Goal: Information Seeking & Learning: Compare options

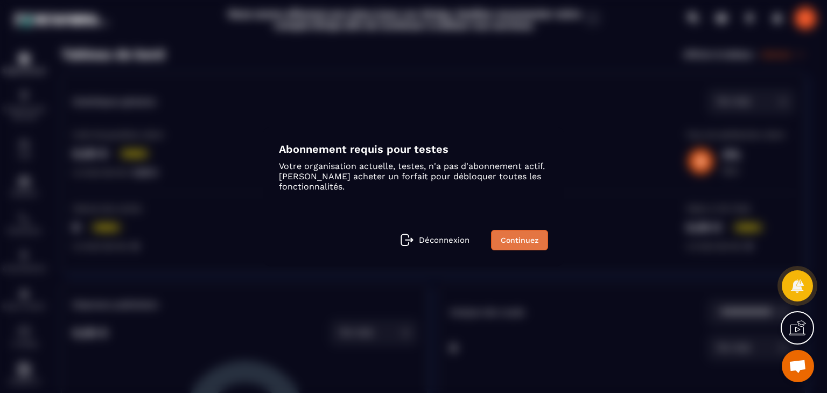
click at [508, 236] on link "Continuez" at bounding box center [519, 240] width 57 height 20
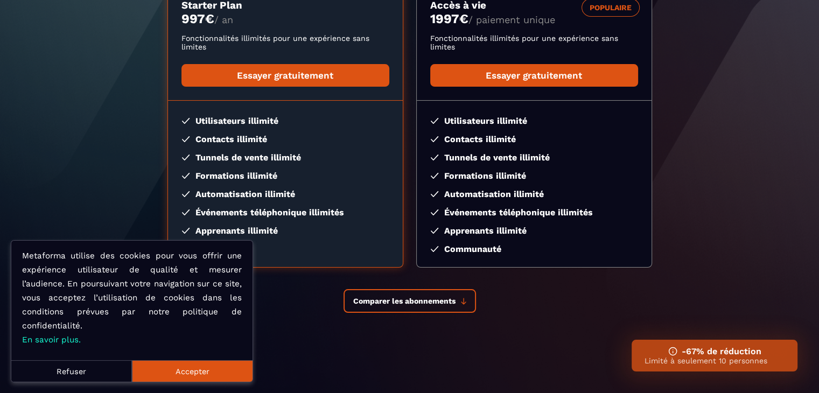
scroll to position [196, 0]
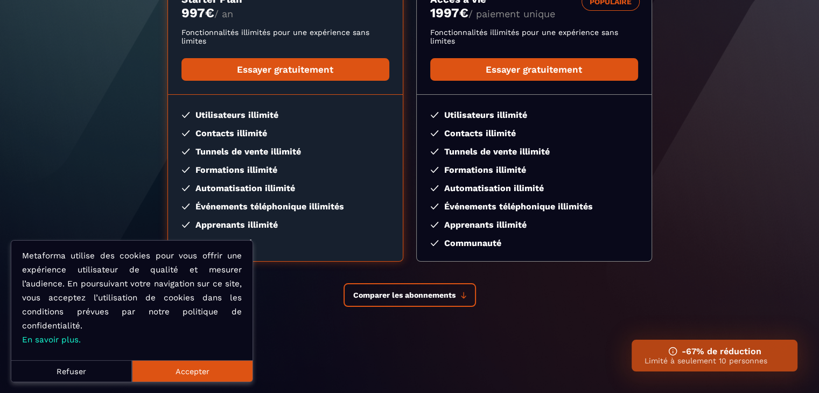
click at [67, 374] on button "Refuser" at bounding box center [71, 371] width 121 height 22
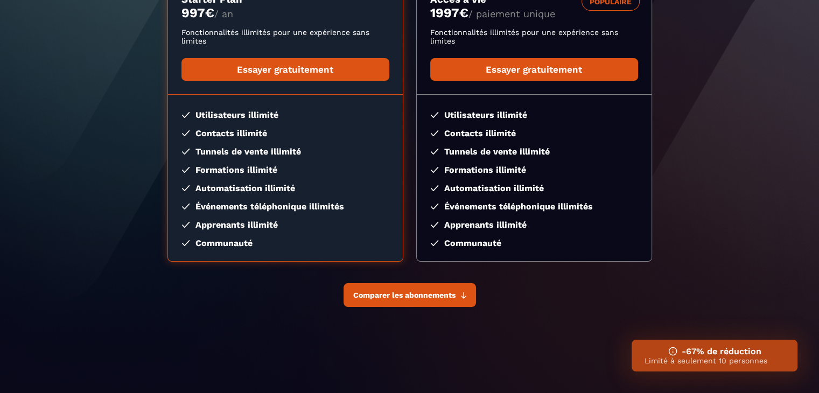
click at [357, 286] on button "Comparer les abonnements" at bounding box center [410, 295] width 132 height 24
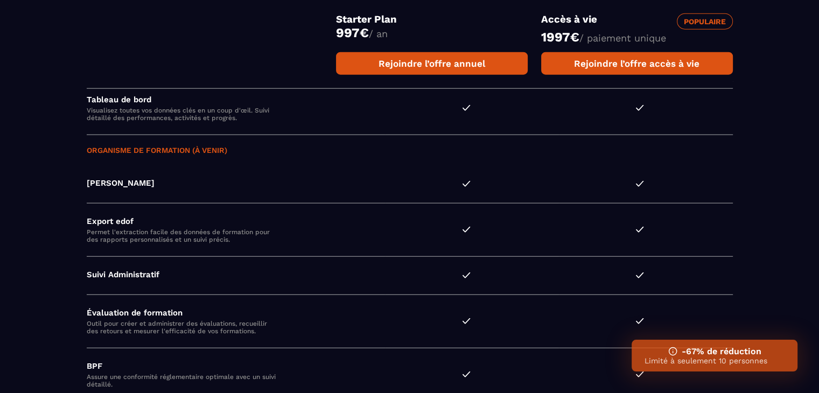
scroll to position [2697, 0]
